Goal: Check status: Check status

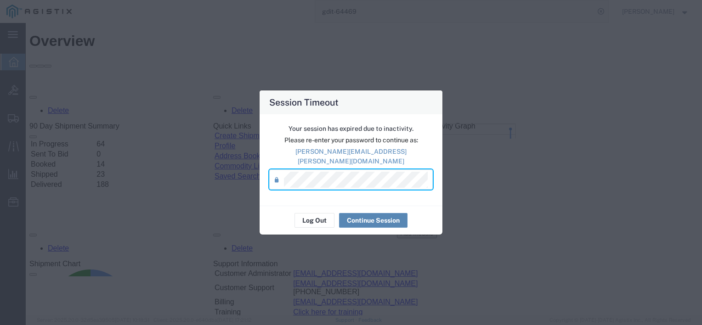
click at [373, 213] on button "Continue Session" at bounding box center [373, 220] width 68 height 15
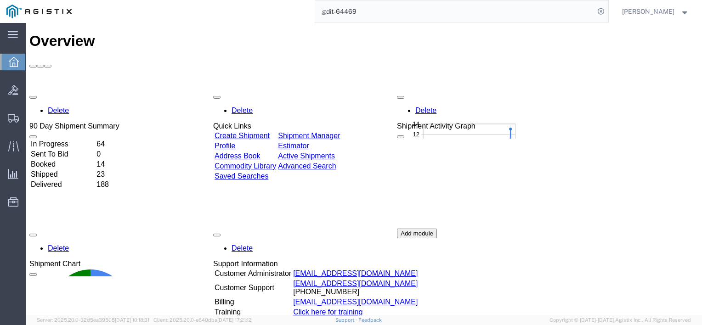
click at [392, 20] on input "gdit-64469" at bounding box center [454, 11] width 279 height 22
click at [392, 20] on input "gdit-" at bounding box center [454, 11] width 279 height 22
click at [384, 9] on input "gdit-" at bounding box center [454, 11] width 279 height 22
click at [384, 13] on input "gdit-" at bounding box center [454, 11] width 279 height 22
type input "gdit-26474"
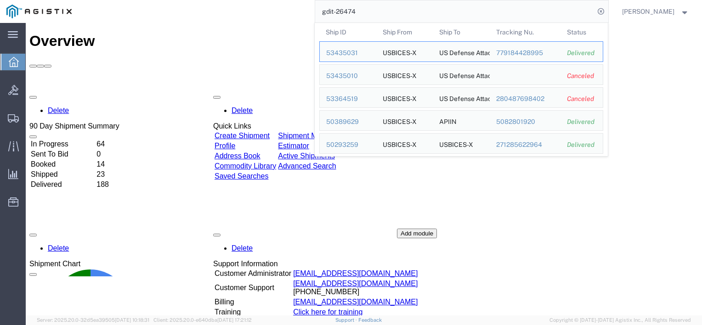
scroll to position [25, 0]
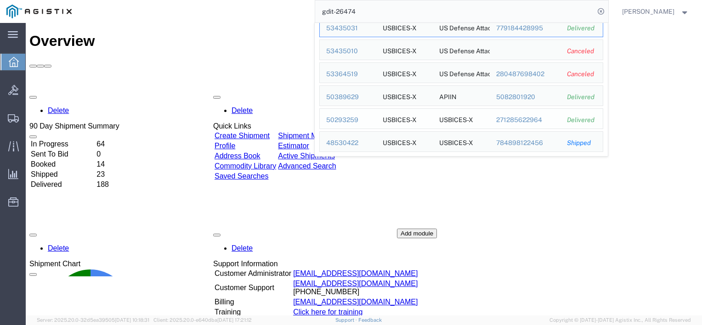
click at [346, 118] on div "50293259" at bounding box center [348, 120] width 44 height 10
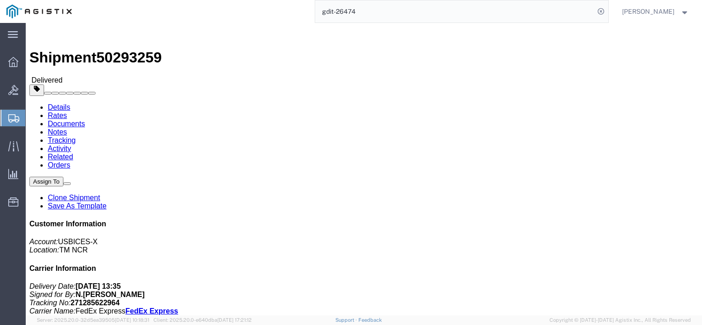
click link "Documents"
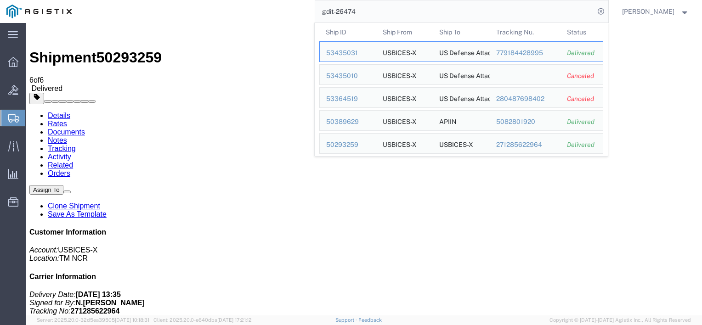
click at [375, 10] on input "gdit-26474" at bounding box center [454, 11] width 279 height 22
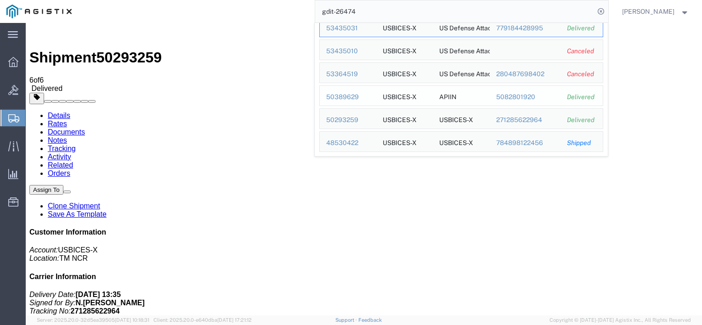
click at [345, 97] on div "50389629" at bounding box center [348, 97] width 44 height 10
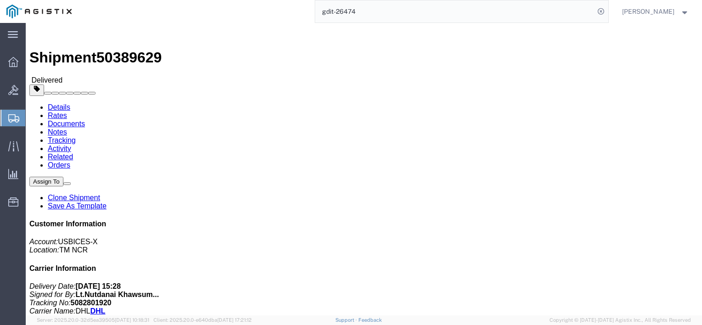
click link "Notes"
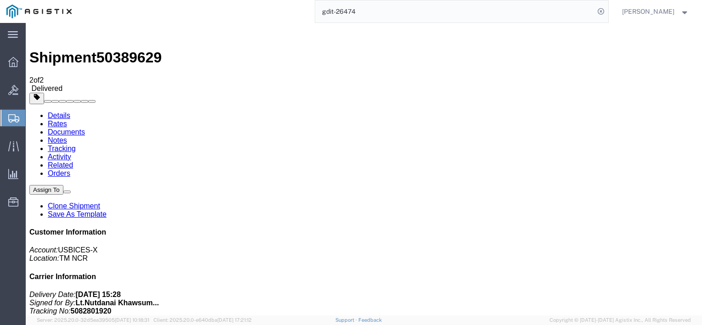
click at [85, 128] on link "Documents" at bounding box center [66, 132] width 37 height 8
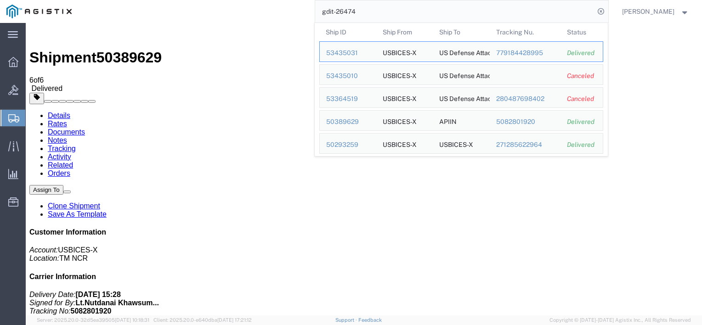
click at [389, 4] on input "gdit-26474" at bounding box center [454, 11] width 279 height 22
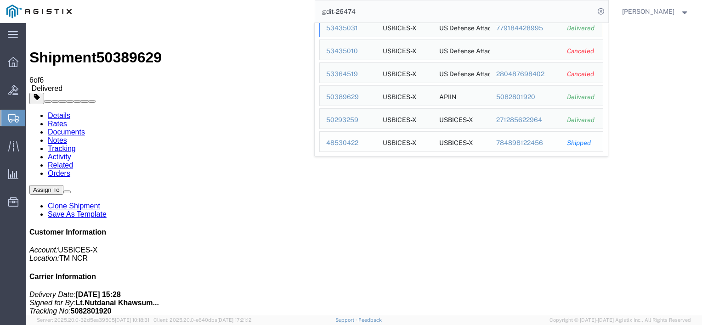
click at [347, 142] on div "48530422" at bounding box center [348, 143] width 44 height 10
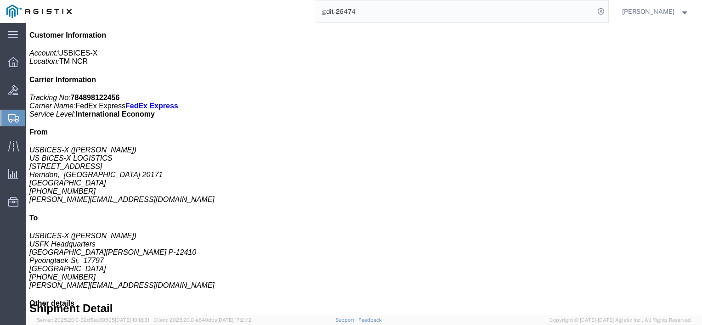
scroll to position [176, 0]
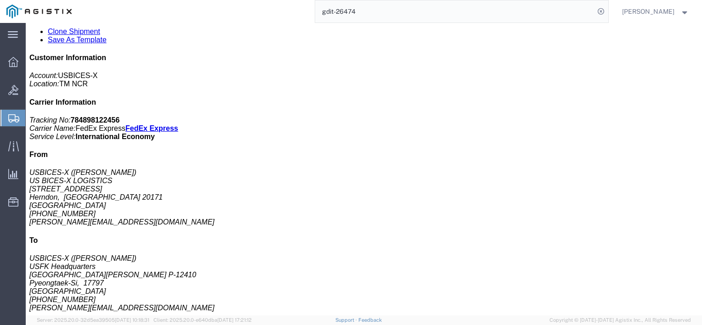
click link "Documents"
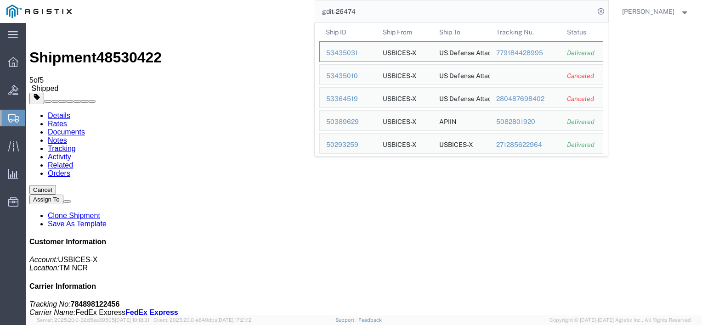
click at [377, 12] on input "gdit-26474" at bounding box center [454, 11] width 279 height 22
click at [348, 51] on div "53435031" at bounding box center [348, 53] width 44 height 10
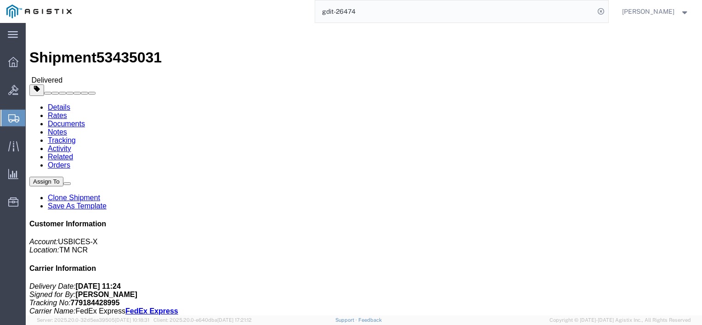
click link "Documents"
